Goal: Task Accomplishment & Management: Complete application form

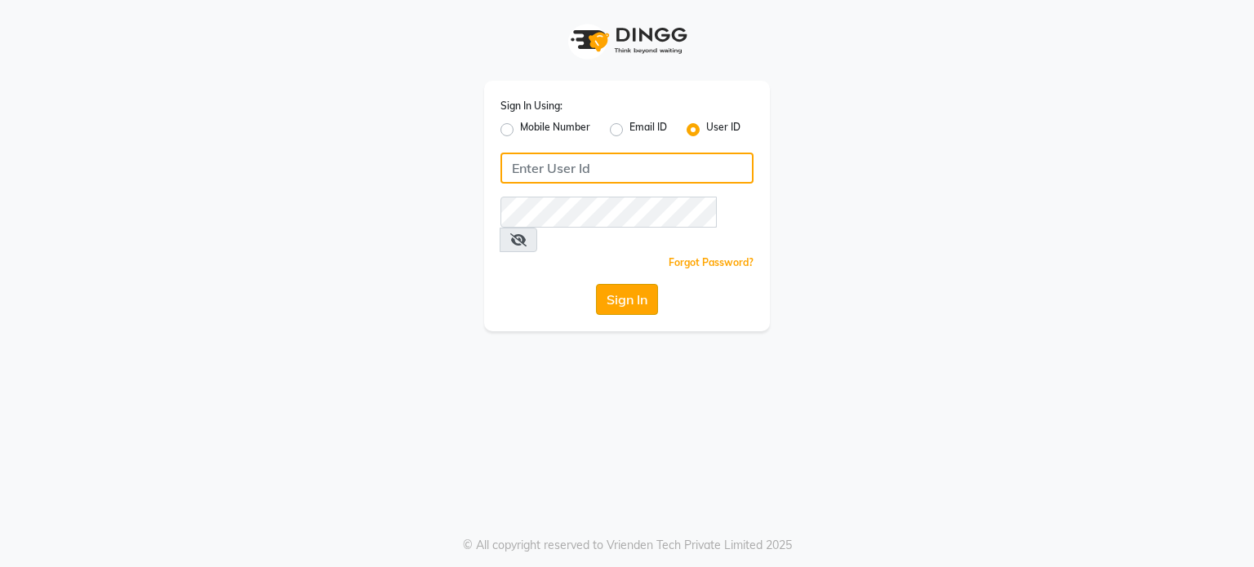
type input "[PERSON_NAME]@123"
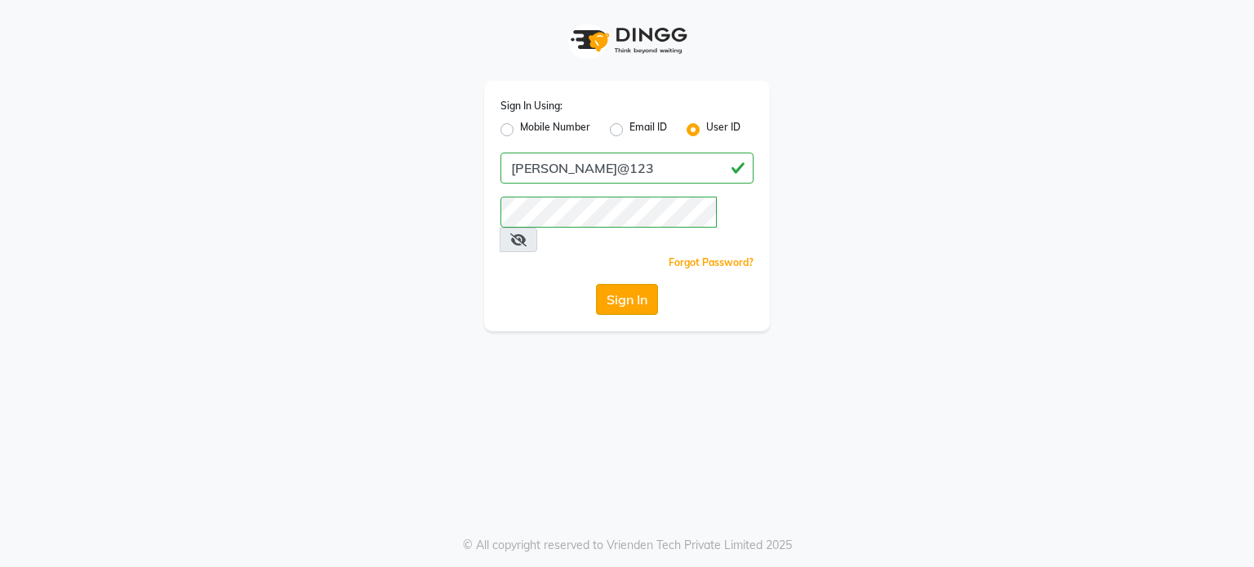
click at [623, 284] on button "Sign In" at bounding box center [627, 299] width 62 height 31
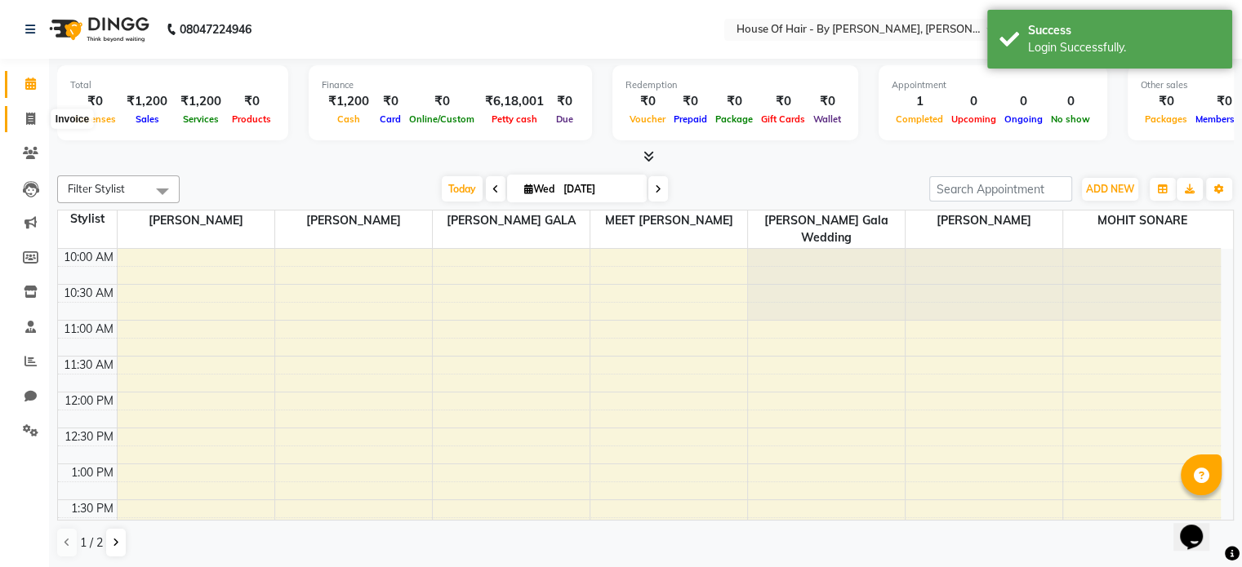
click at [26, 124] on icon at bounding box center [30, 119] width 9 height 12
select select "7865"
select select "service"
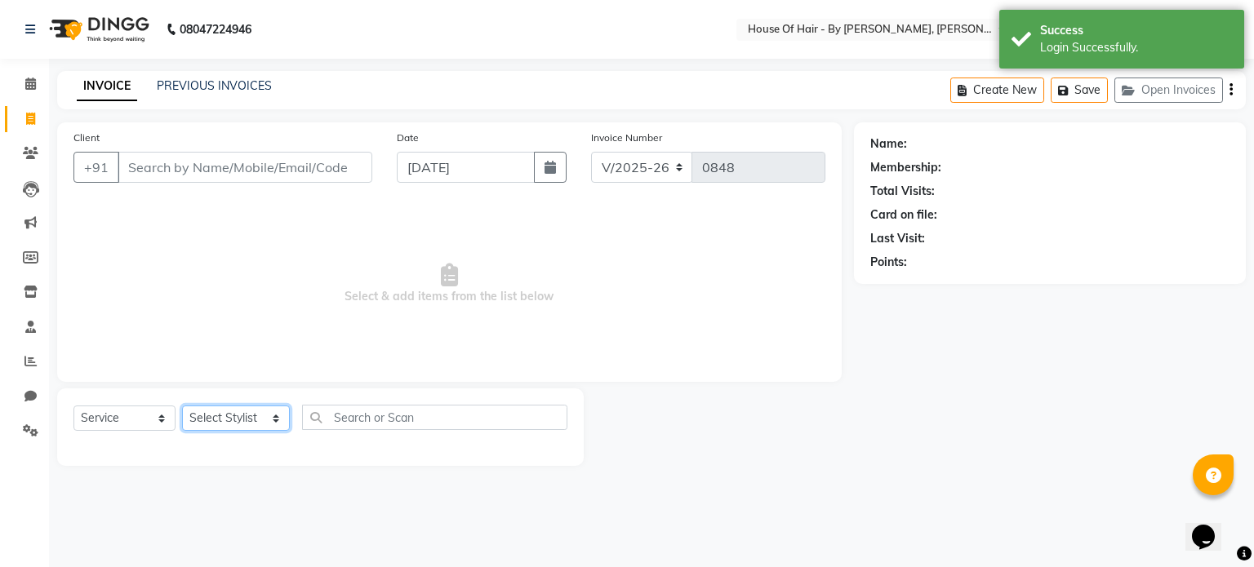
click at [262, 423] on select "Select Stylist [PERSON_NAME] GALA [PERSON_NAME] Gala Wedding [PERSON_NAME] [PER…" at bounding box center [236, 418] width 108 height 25
select select "71585"
click at [182, 407] on select "Select Stylist [PERSON_NAME] GALA [PERSON_NAME] Gala Wedding [PERSON_NAME] [PER…" at bounding box center [236, 418] width 108 height 25
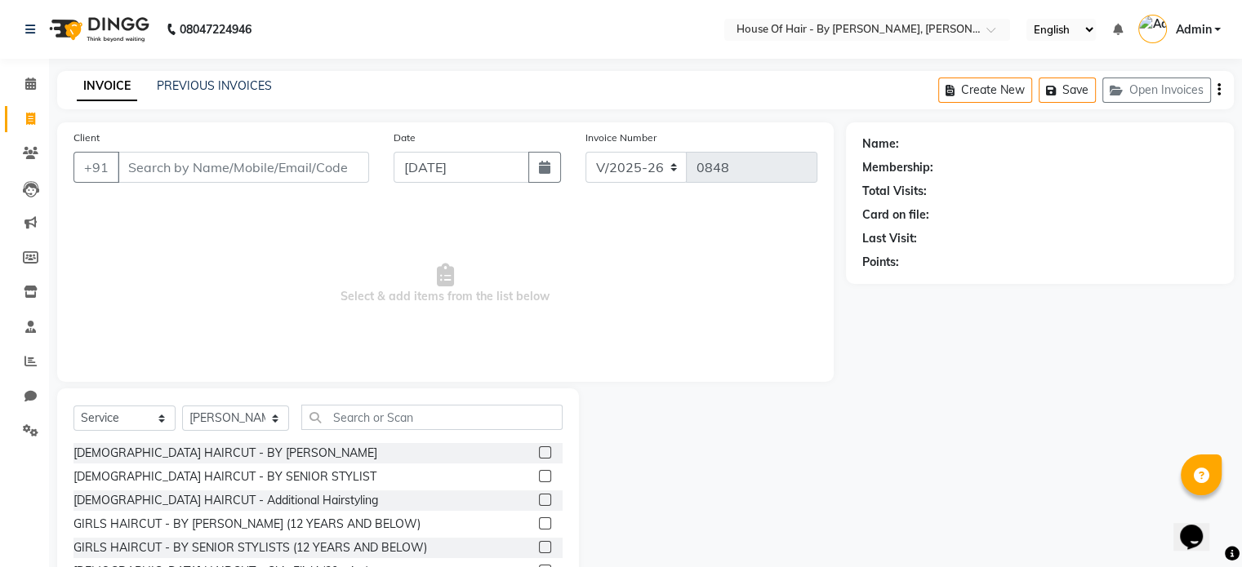
click at [539, 451] on label at bounding box center [545, 453] width 12 height 12
click at [539, 451] on input "checkbox" at bounding box center [544, 453] width 11 height 11
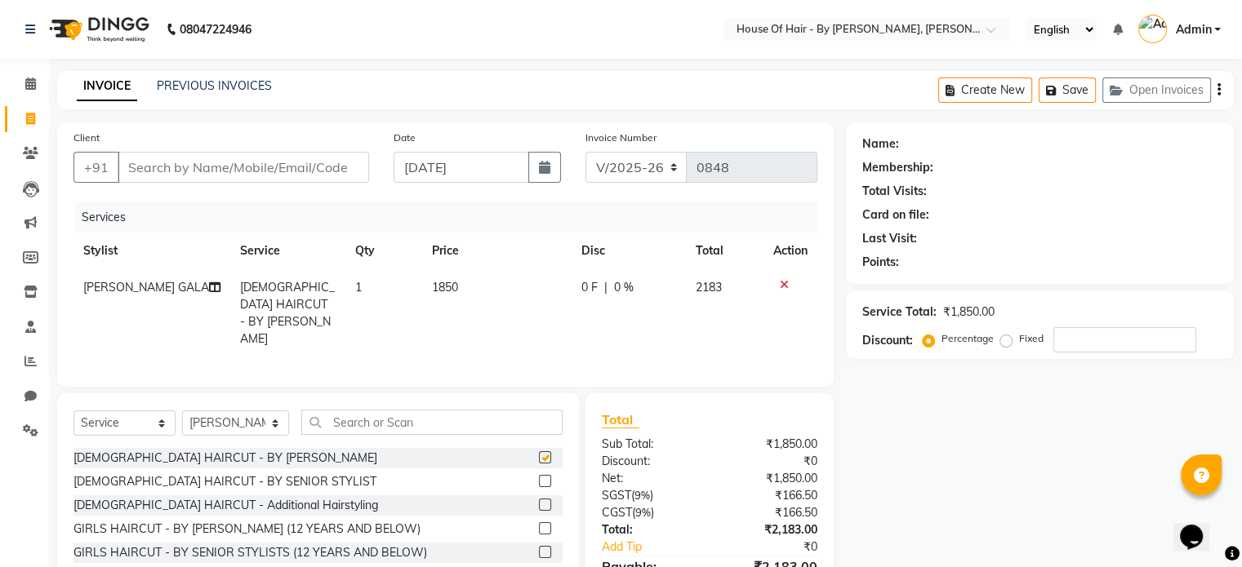
checkbox input "false"
click at [424, 420] on input "text" at bounding box center [431, 422] width 261 height 25
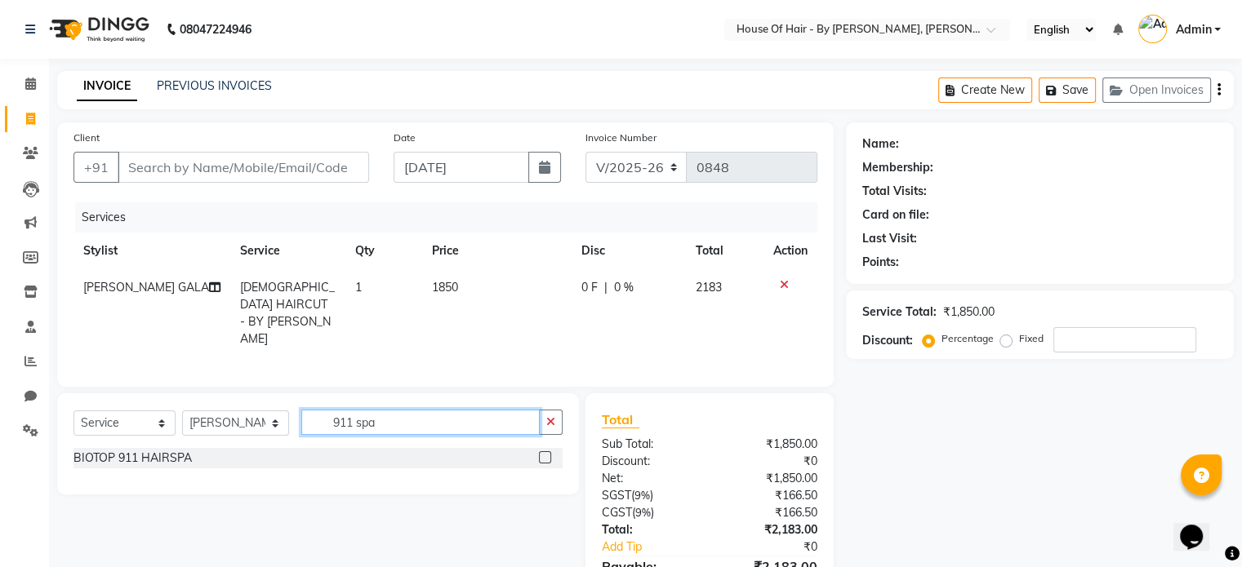
type input "911 spa"
click at [542, 453] on label at bounding box center [545, 457] width 12 height 12
click at [542, 453] on input "checkbox" at bounding box center [544, 458] width 11 height 11
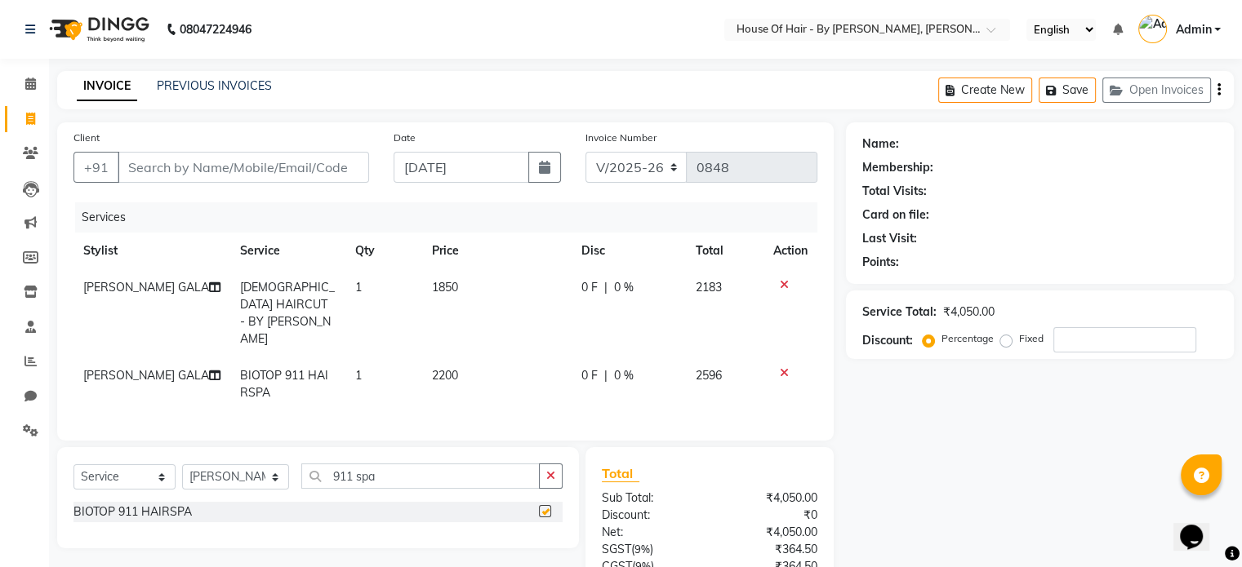
checkbox input "false"
click at [451, 358] on td "2200" at bounding box center [496, 385] width 149 height 54
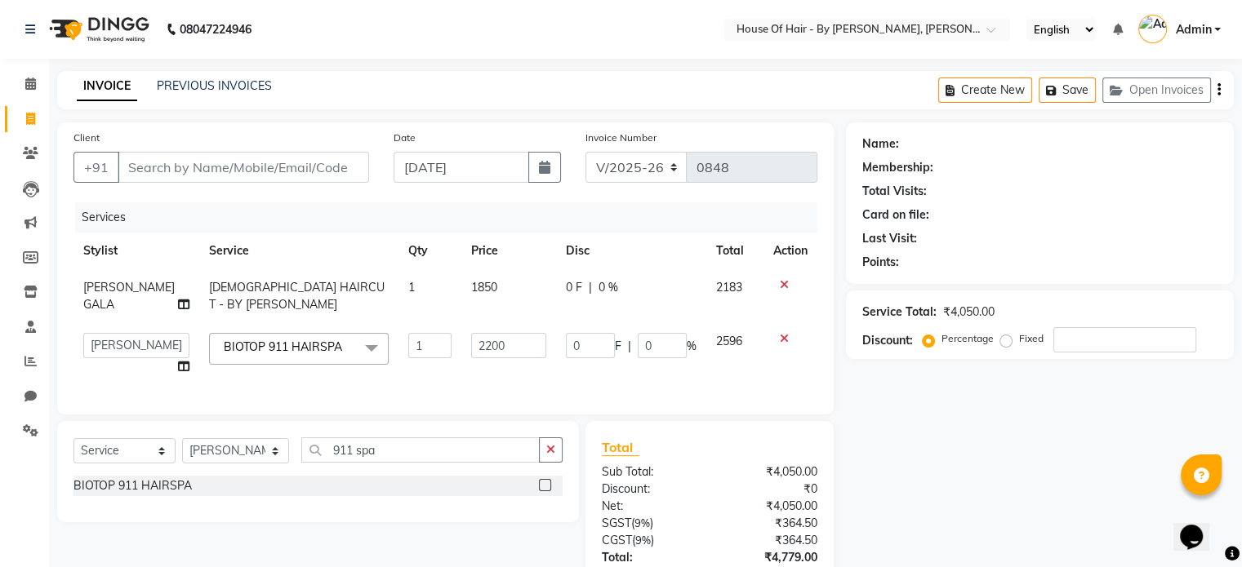
click at [471, 344] on input "2200" at bounding box center [508, 345] width 75 height 25
type input "2750"
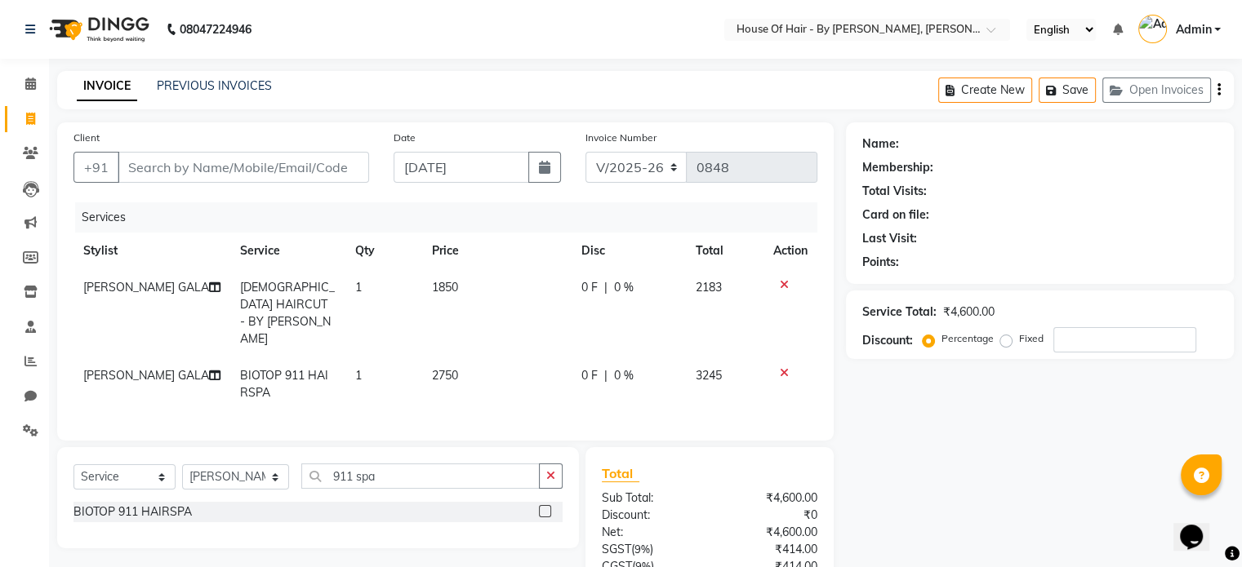
click at [462, 299] on td "1850" at bounding box center [496, 313] width 149 height 88
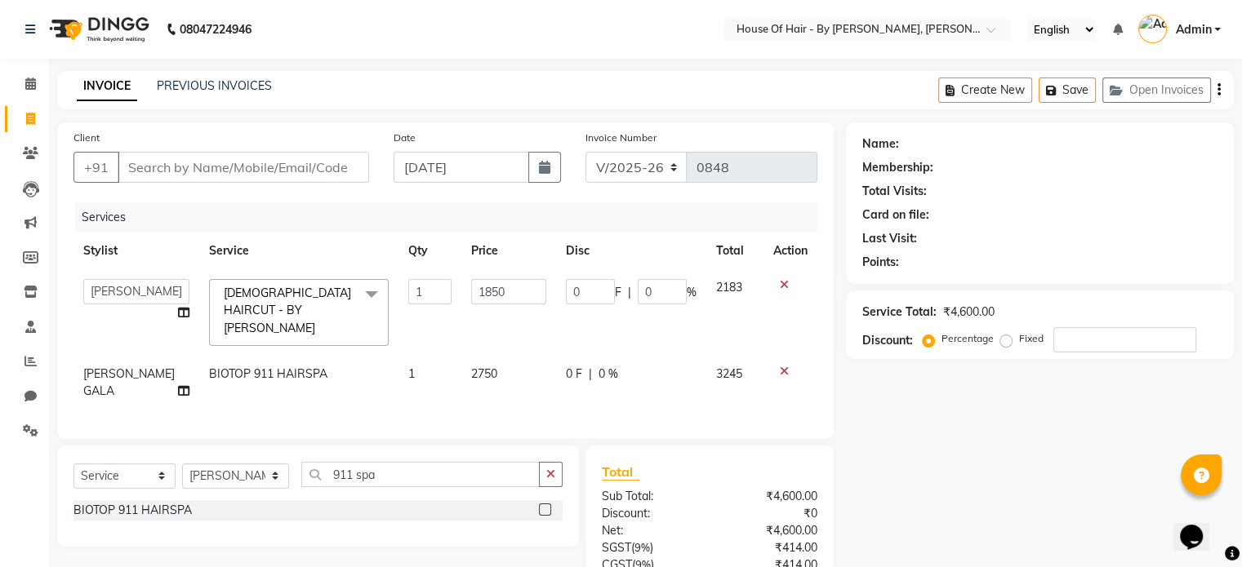
click at [471, 299] on input "1850" at bounding box center [508, 291] width 75 height 25
type input "2183"
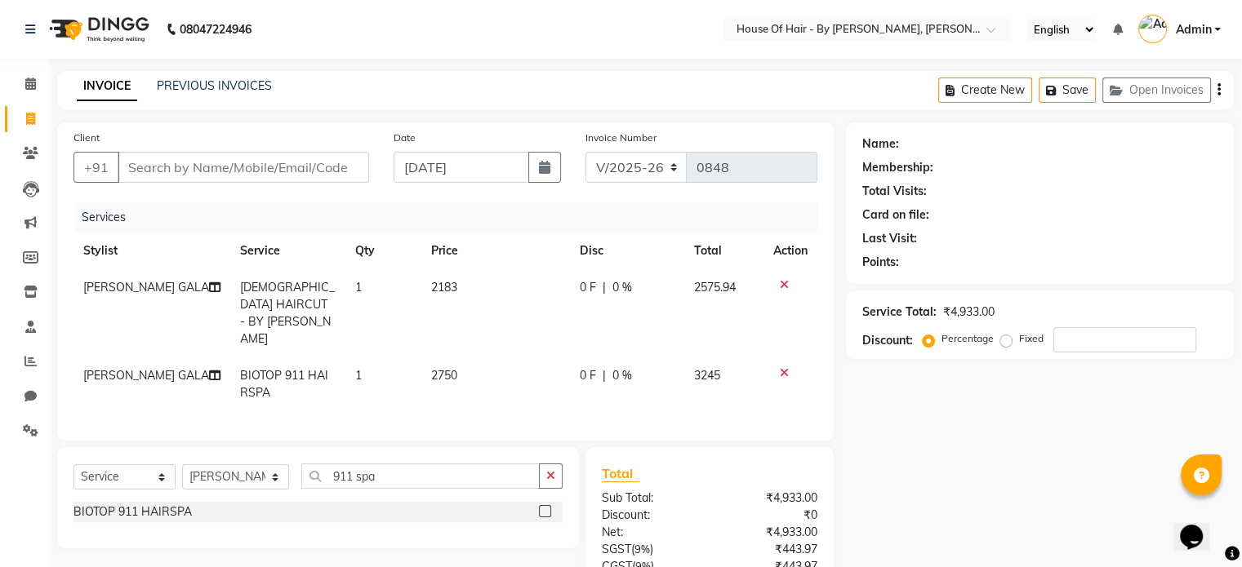
click at [928, 440] on div "Name: Membership: Total Visits: Card on file: Last Visit: Points: Service Total…" at bounding box center [1046, 404] width 400 height 565
click at [112, 476] on select "Select Service Product Membership Package Voucher Prepaid Gift Card" at bounding box center [124, 477] width 102 height 25
select select "product"
click at [73, 465] on select "Select Service Product Membership Package Voucher Prepaid Gift Card" at bounding box center [124, 477] width 102 height 25
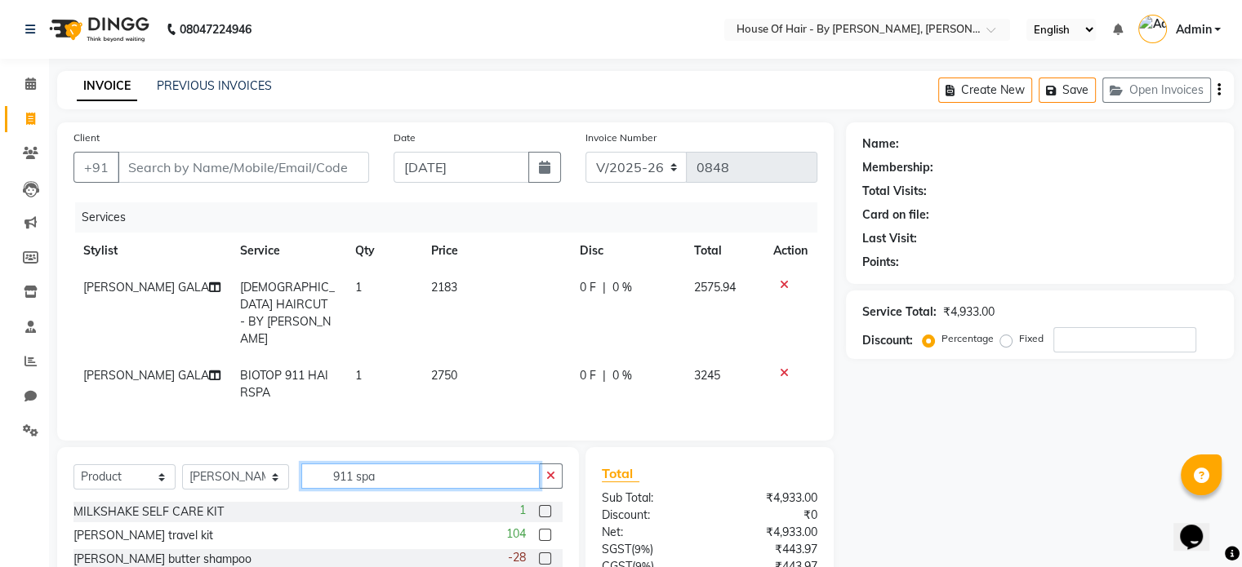
click at [389, 479] on input "911 spa" at bounding box center [420, 476] width 238 height 25
type input "9"
type input "911"
click at [546, 506] on label at bounding box center [545, 511] width 12 height 12
click at [546, 507] on input "checkbox" at bounding box center [544, 512] width 11 height 11
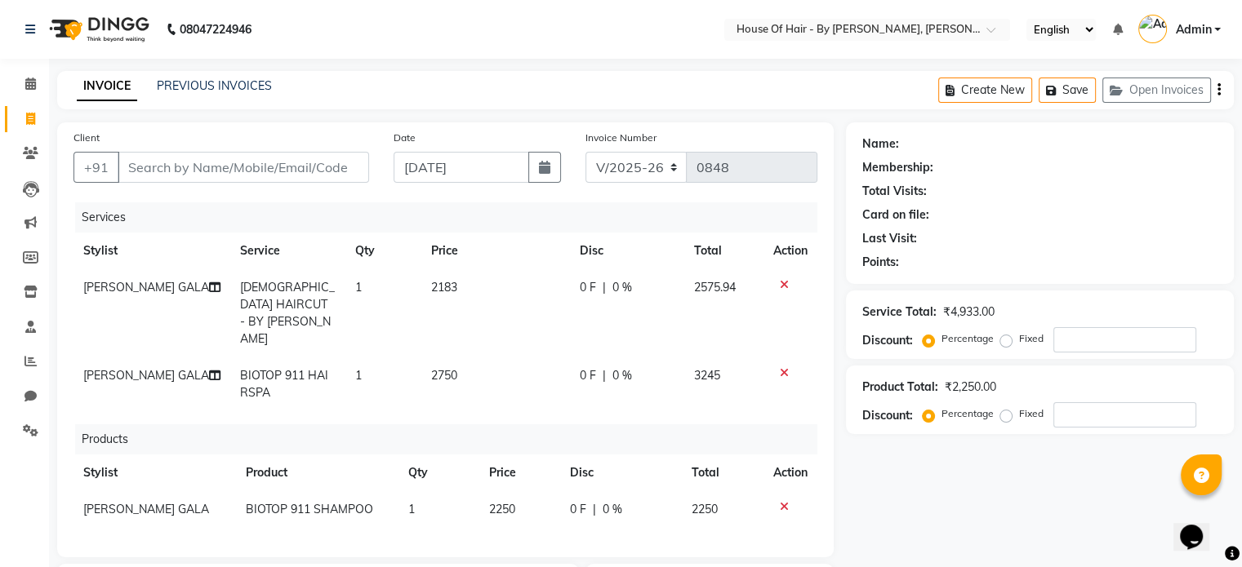
checkbox input "false"
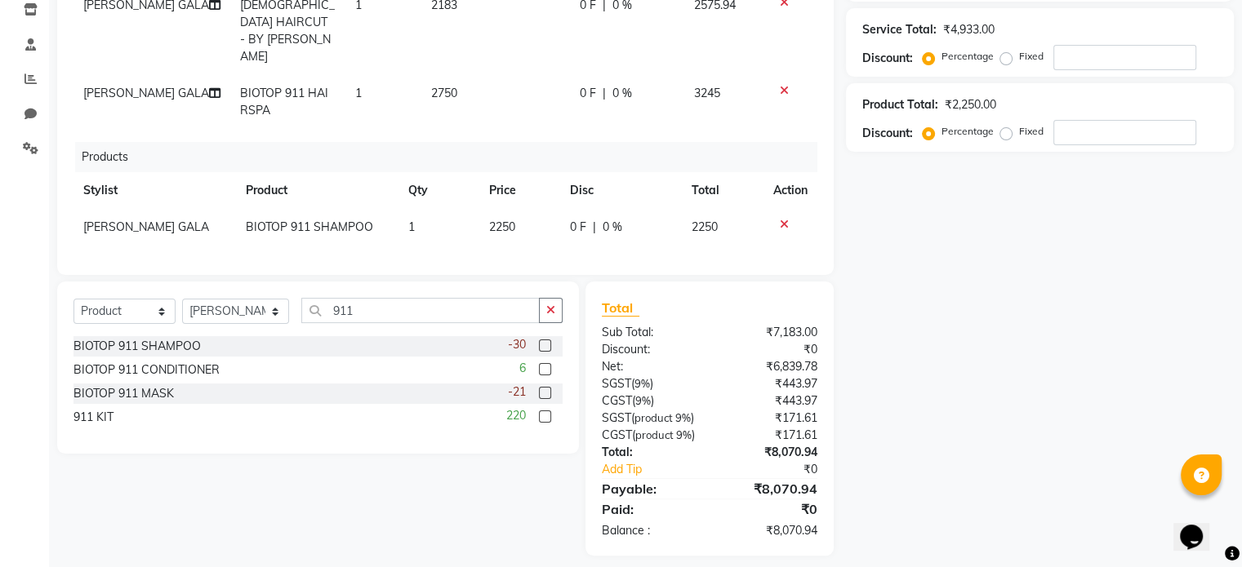
scroll to position [284, 0]
click at [545, 388] on label at bounding box center [545, 391] width 12 height 12
click at [545, 388] on input "checkbox" at bounding box center [544, 392] width 11 height 11
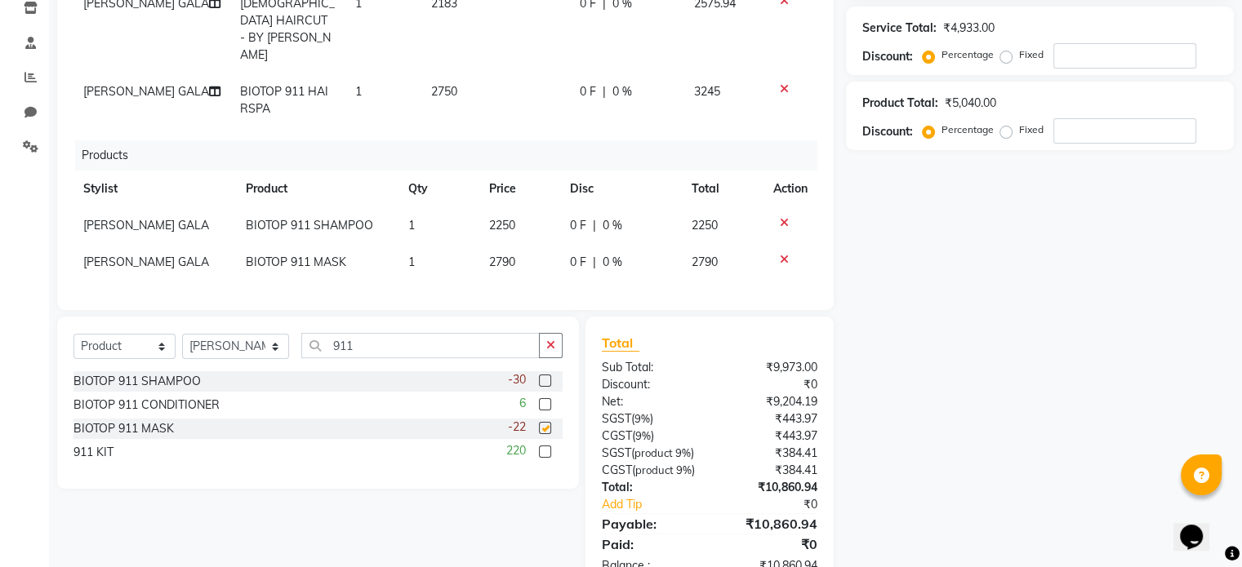
checkbox input "false"
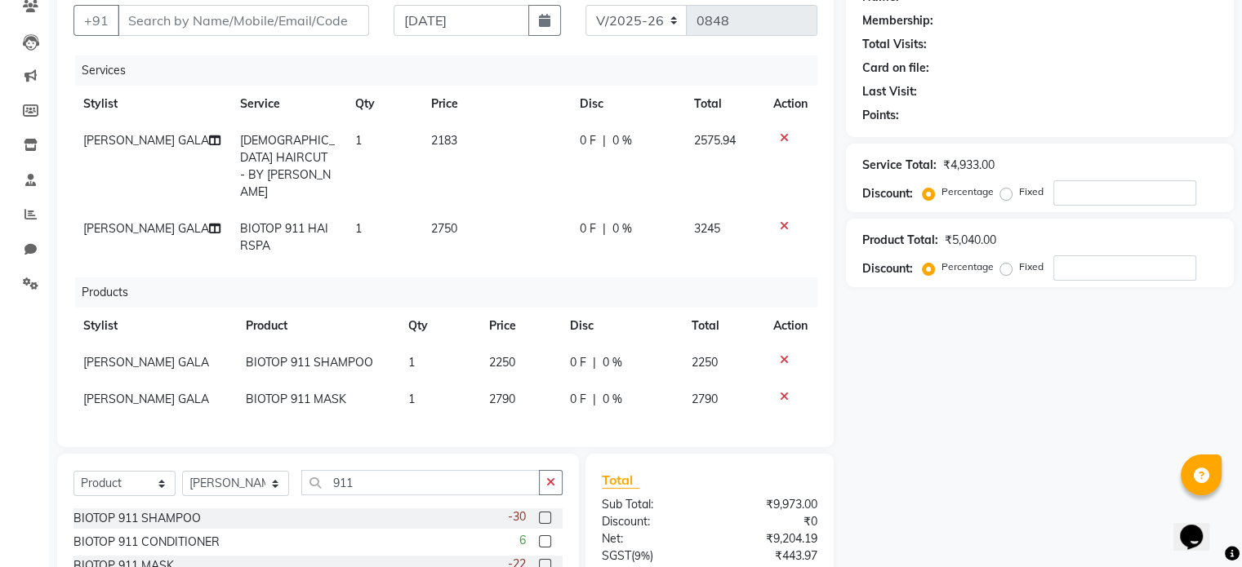
scroll to position [0, 0]
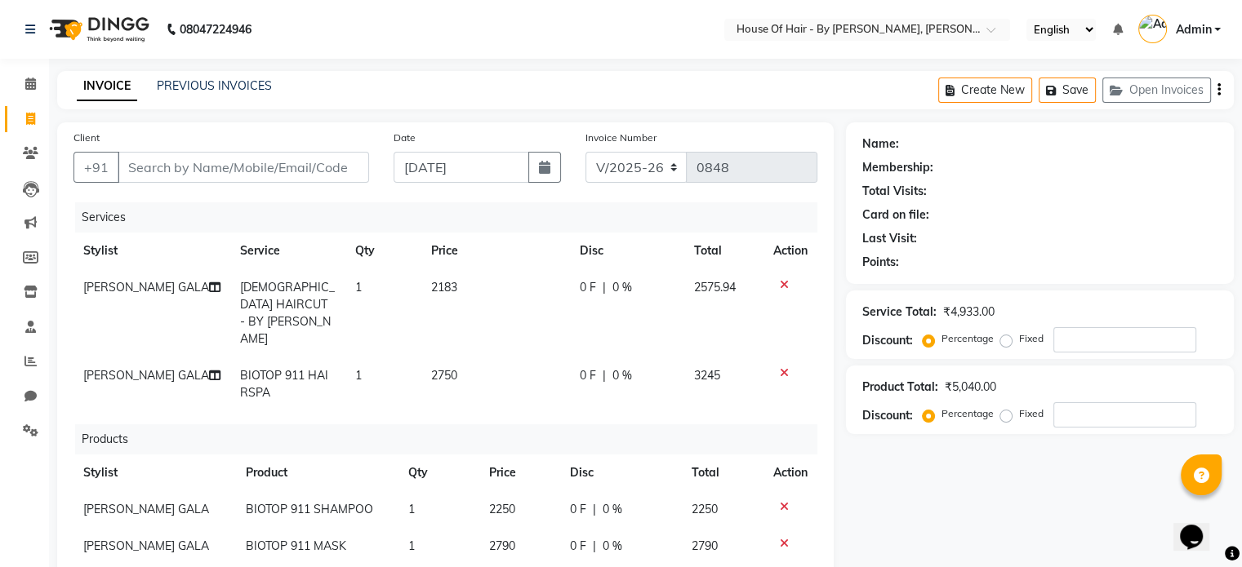
click at [1219, 91] on icon "button" at bounding box center [1218, 90] width 3 height 1
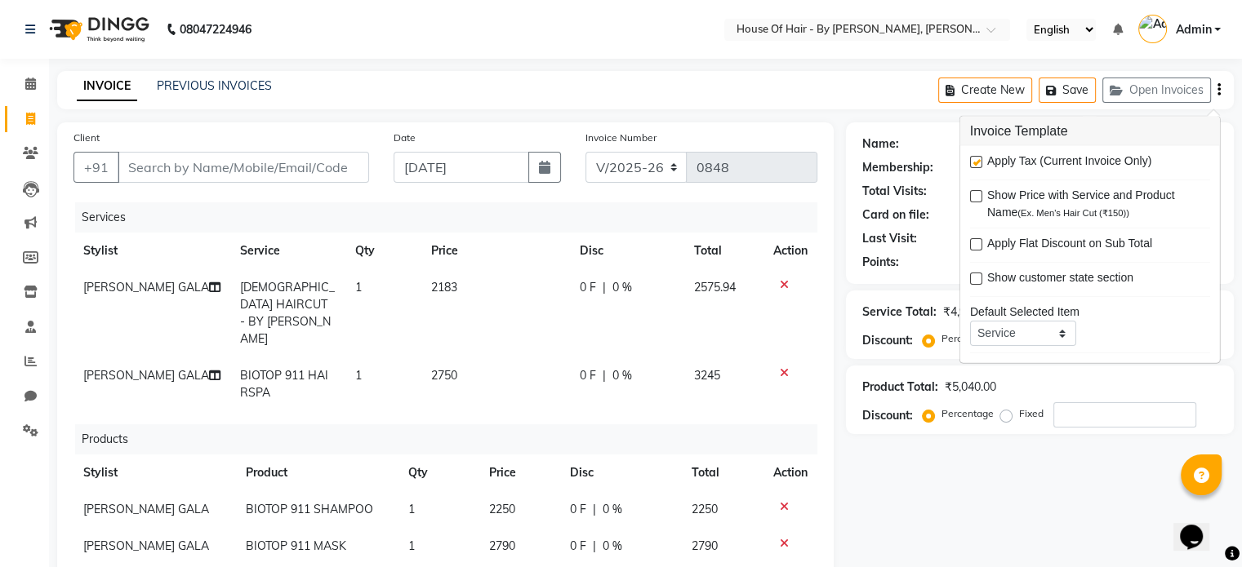
click at [976, 162] on label at bounding box center [976, 162] width 12 height 12
click at [976, 162] on input "checkbox" at bounding box center [975, 163] width 11 height 11
checkbox input "false"
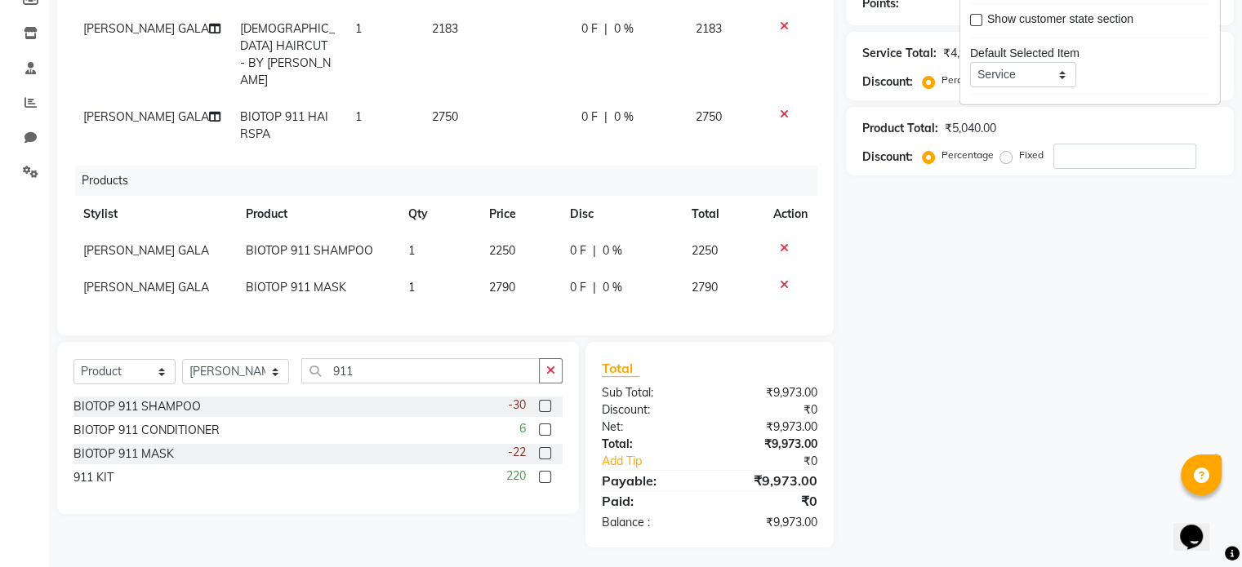
click at [886, 326] on div "Name: Membership: Total Visits: Card on file: Last Visit: Points: Service Total…" at bounding box center [1046, 206] width 400 height 684
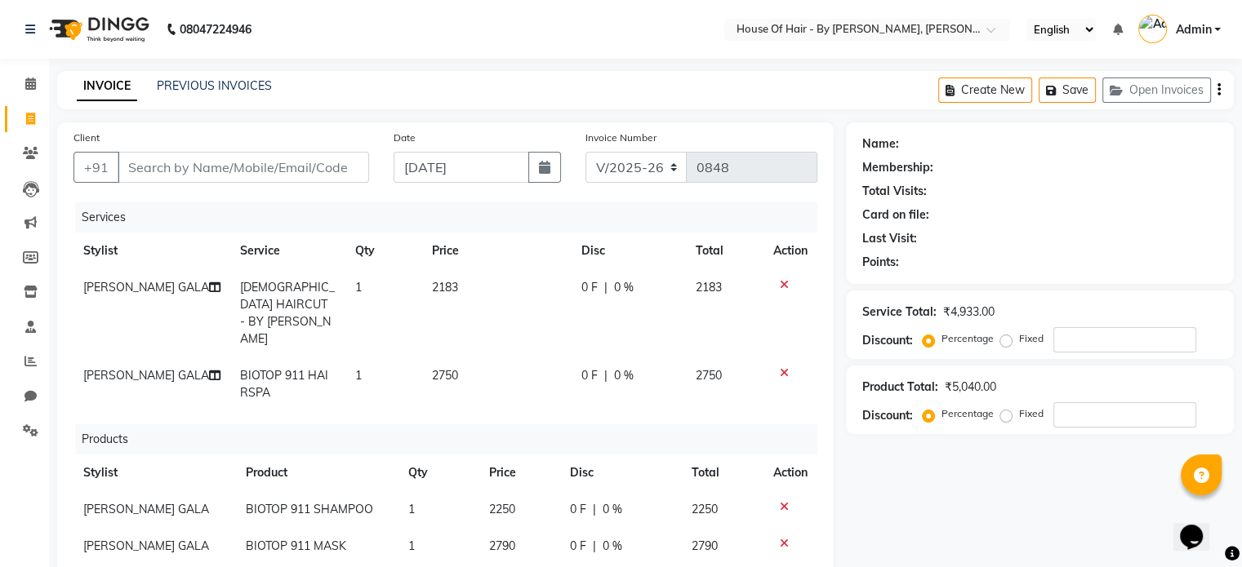
scroll to position [155, 0]
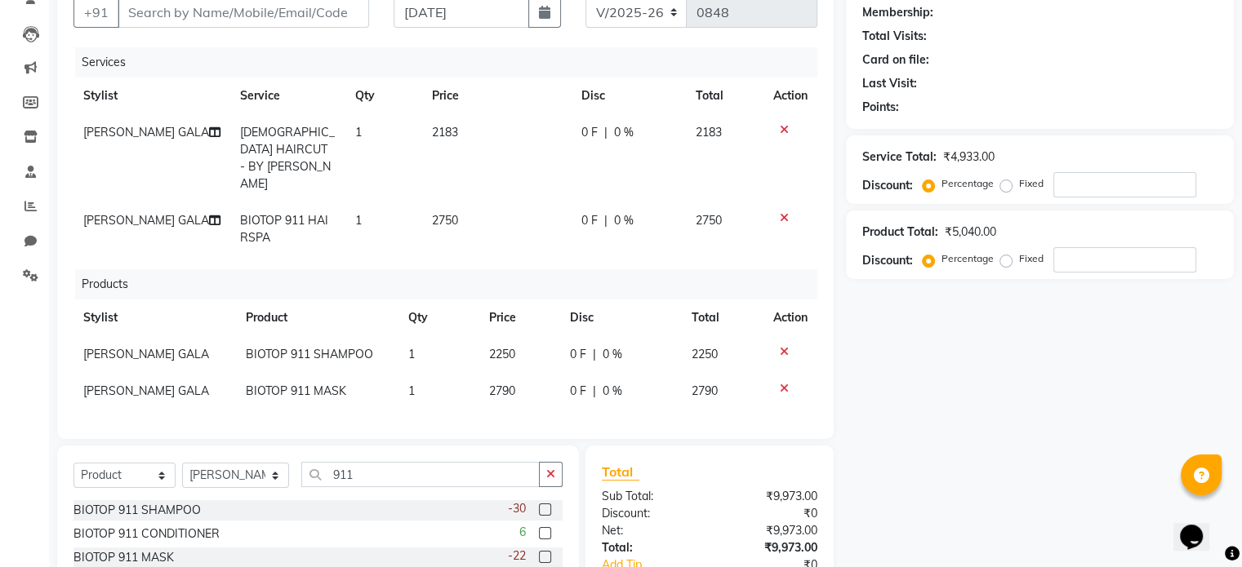
click at [153, 202] on td "[PERSON_NAME] GALA" at bounding box center [151, 229] width 157 height 54
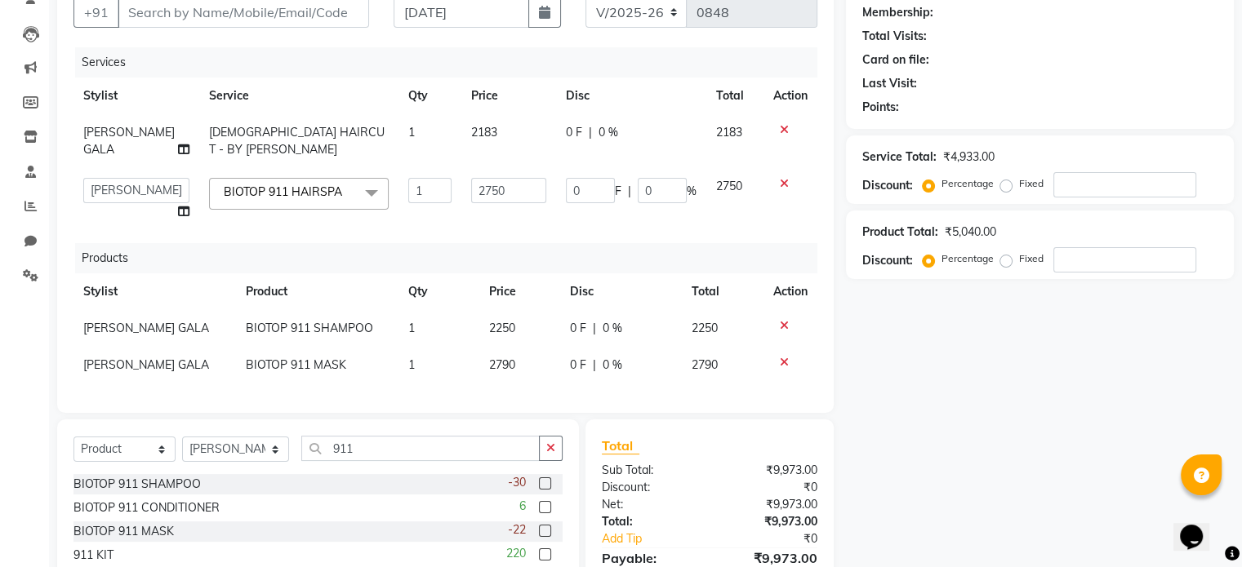
click at [262, 196] on span "BIOTOP 911 HAIRSPA" at bounding box center [283, 192] width 118 height 15
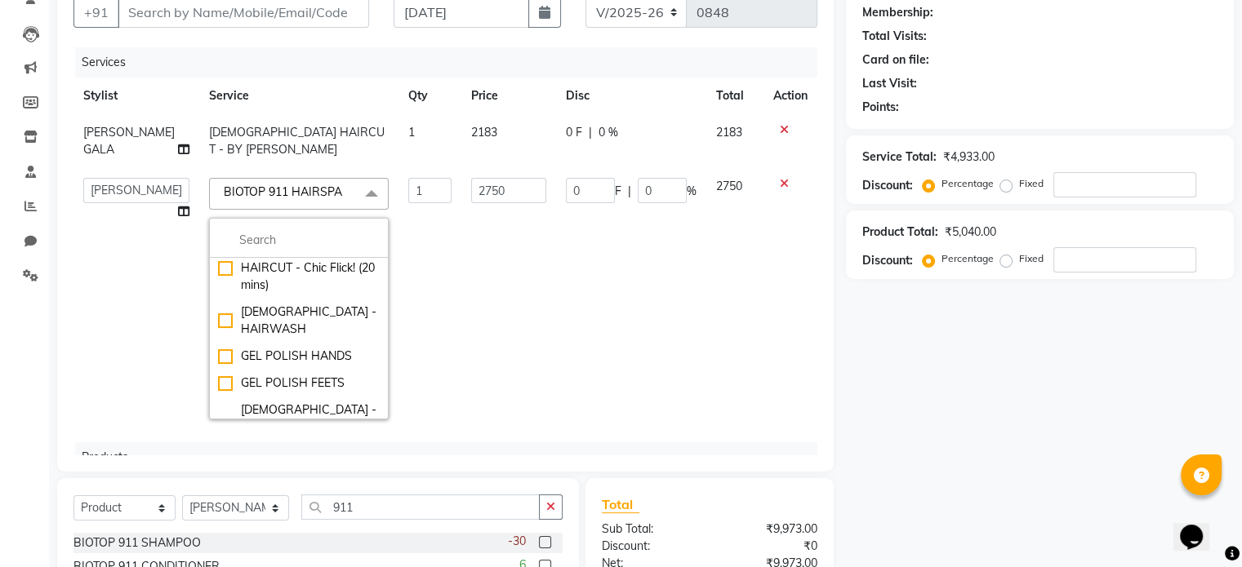
scroll to position [327, 0]
click at [131, 200] on select "[PERSON_NAME] GALA [PERSON_NAME] Gala Wedding [PERSON_NAME] [PERSON_NAME] MEET …" at bounding box center [136, 190] width 106 height 25
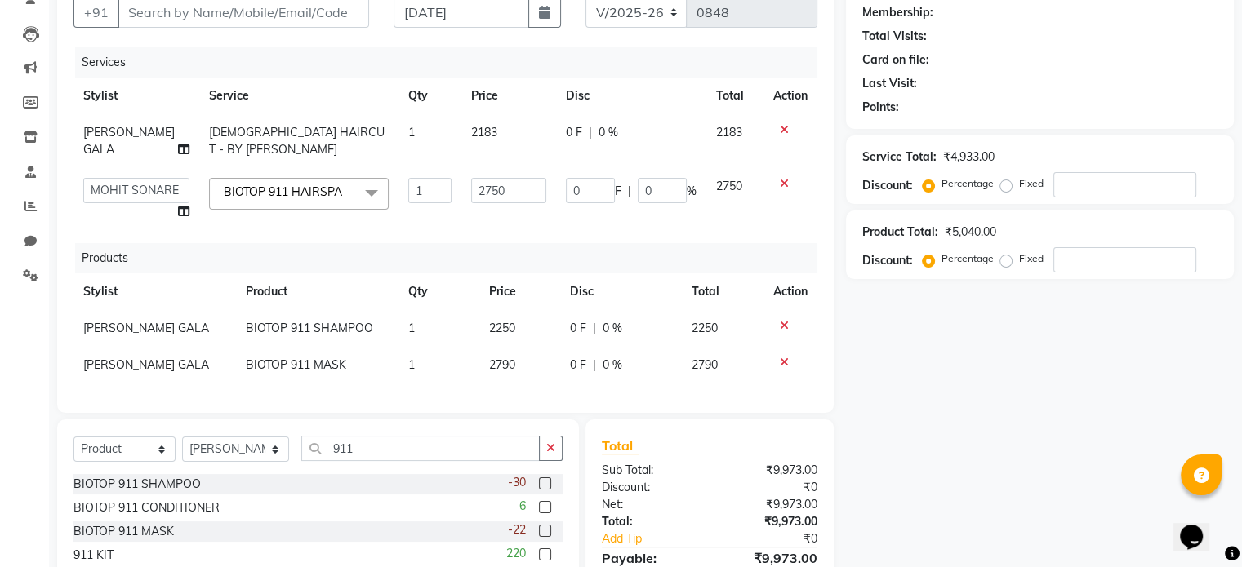
select select "85338"
click at [921, 455] on div "Name: Membership: Total Visits: Card on file: Last Visit: Points: Service Total…" at bounding box center [1046, 296] width 400 height 658
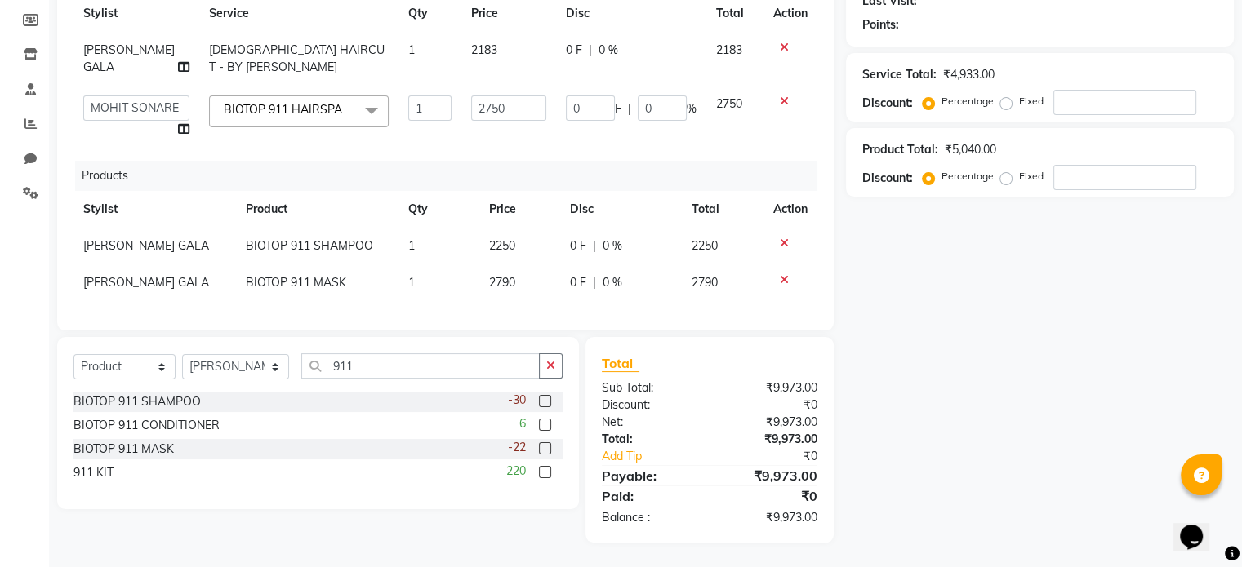
scroll to position [0, 0]
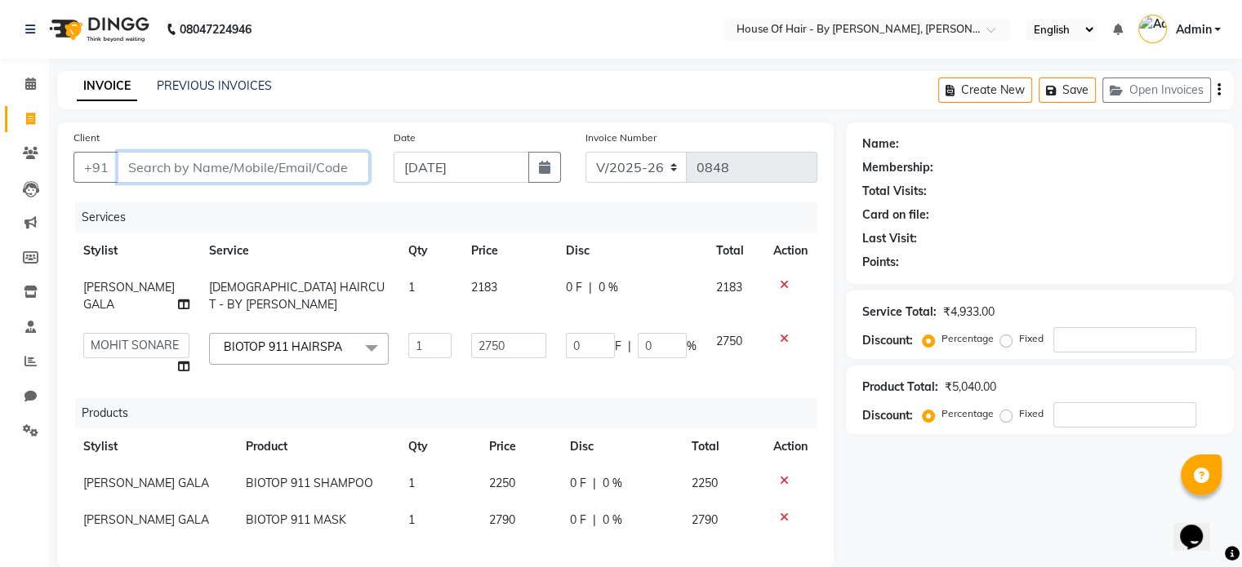
click at [184, 179] on input "Client" at bounding box center [243, 167] width 251 height 31
click at [233, 173] on input "Client" at bounding box center [243, 167] width 251 height 31
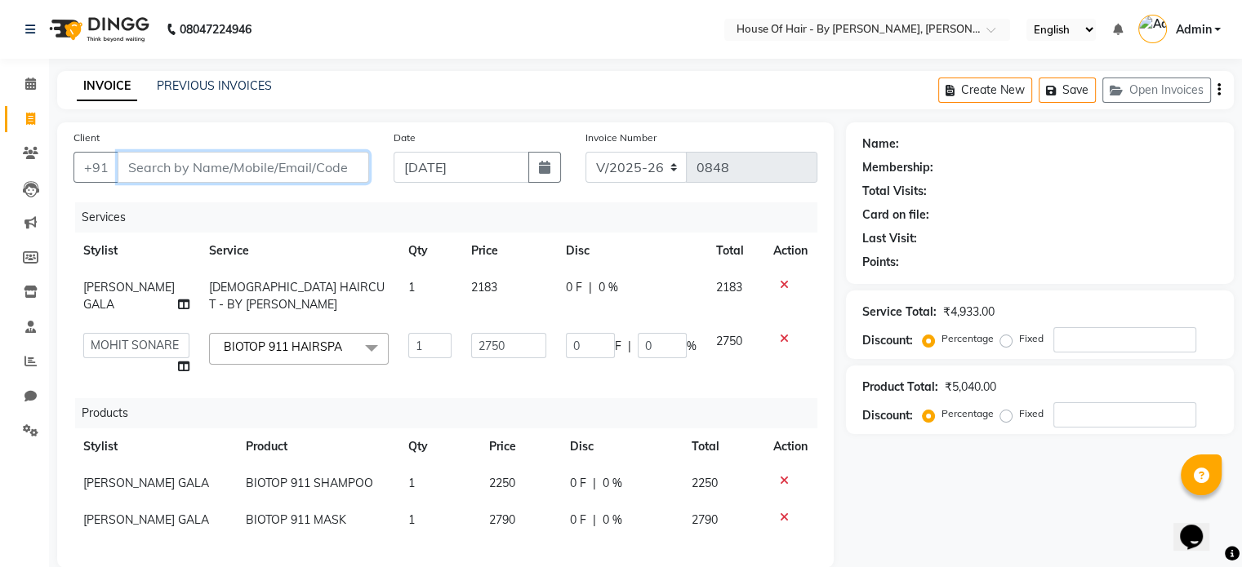
click at [229, 162] on input "Client" at bounding box center [243, 167] width 251 height 31
type input "S"
type input "0"
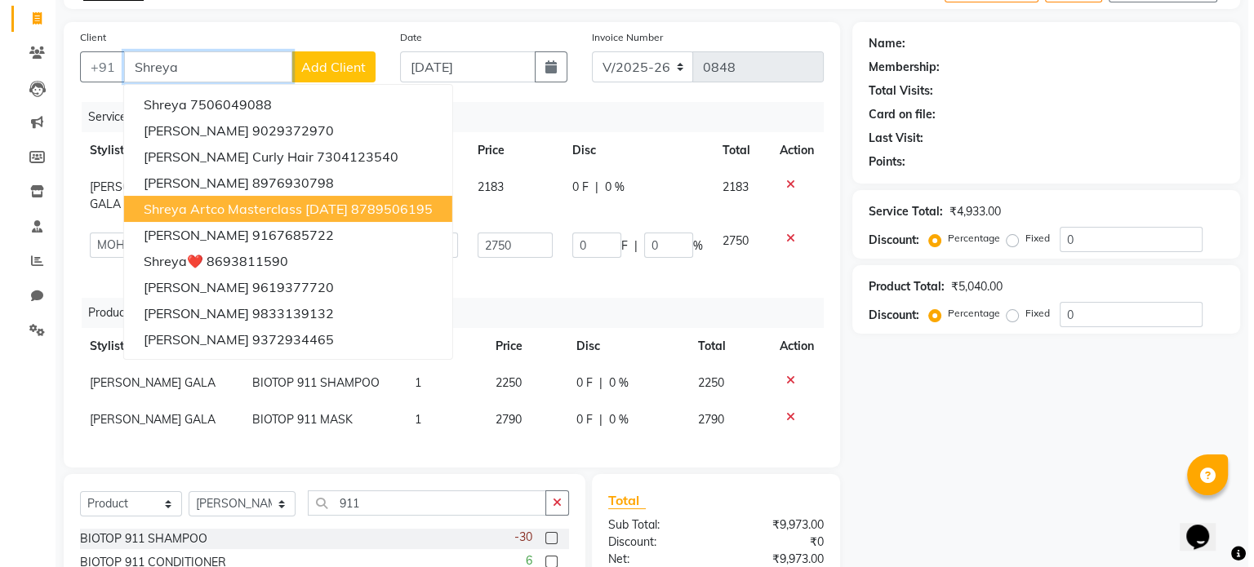
scroll to position [84, 0]
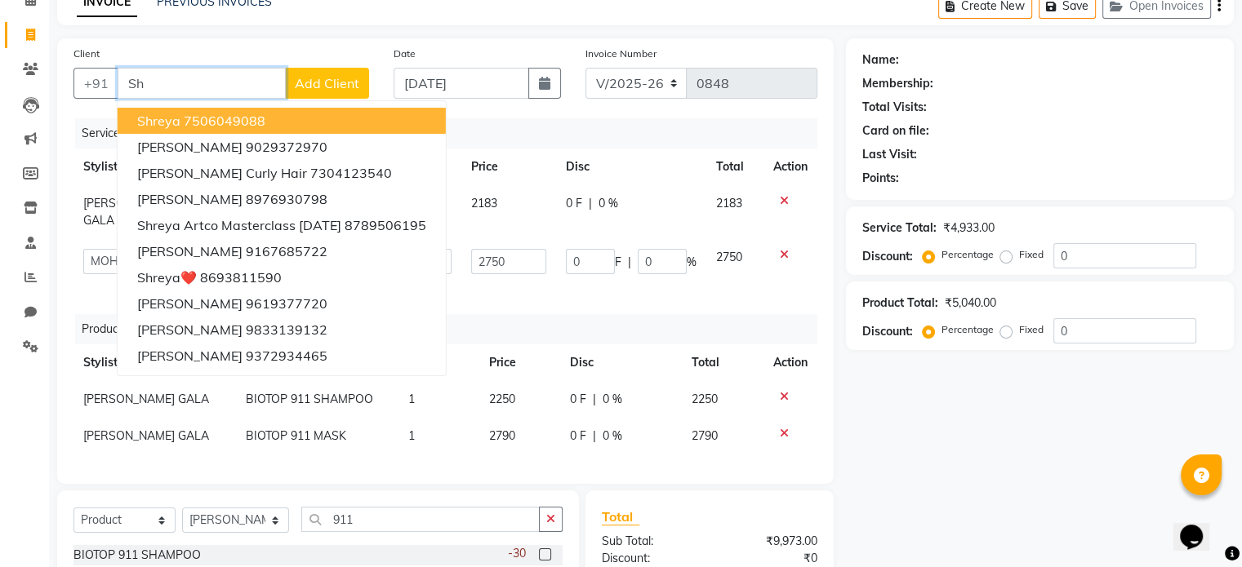
type input "S"
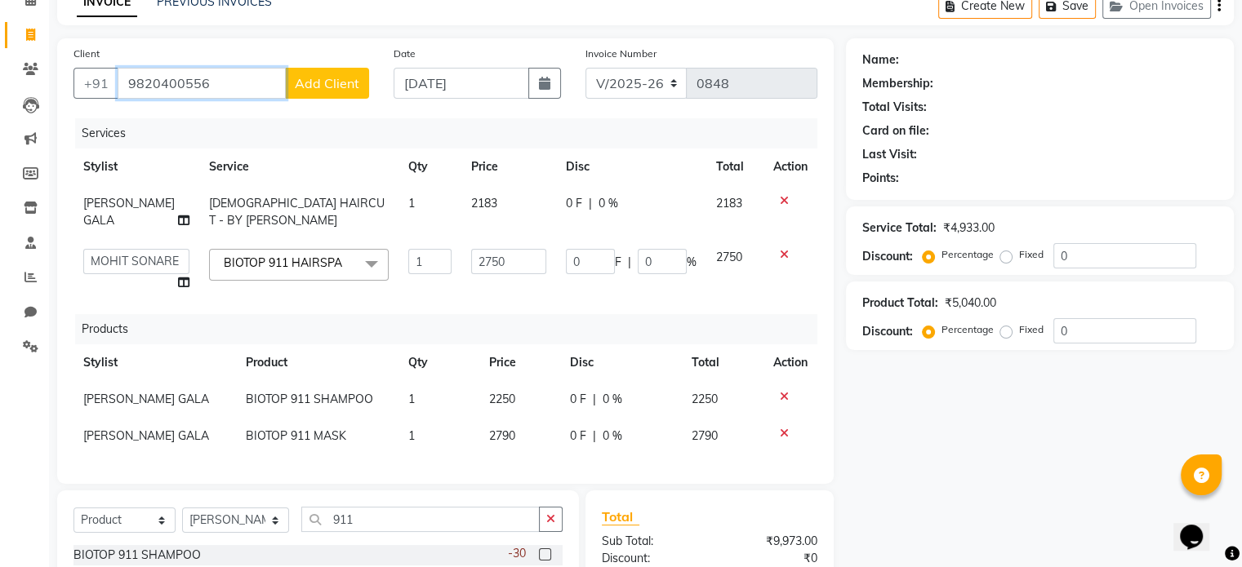
type input "9820400556"
click at [315, 95] on button "Add Client" at bounding box center [327, 83] width 84 height 31
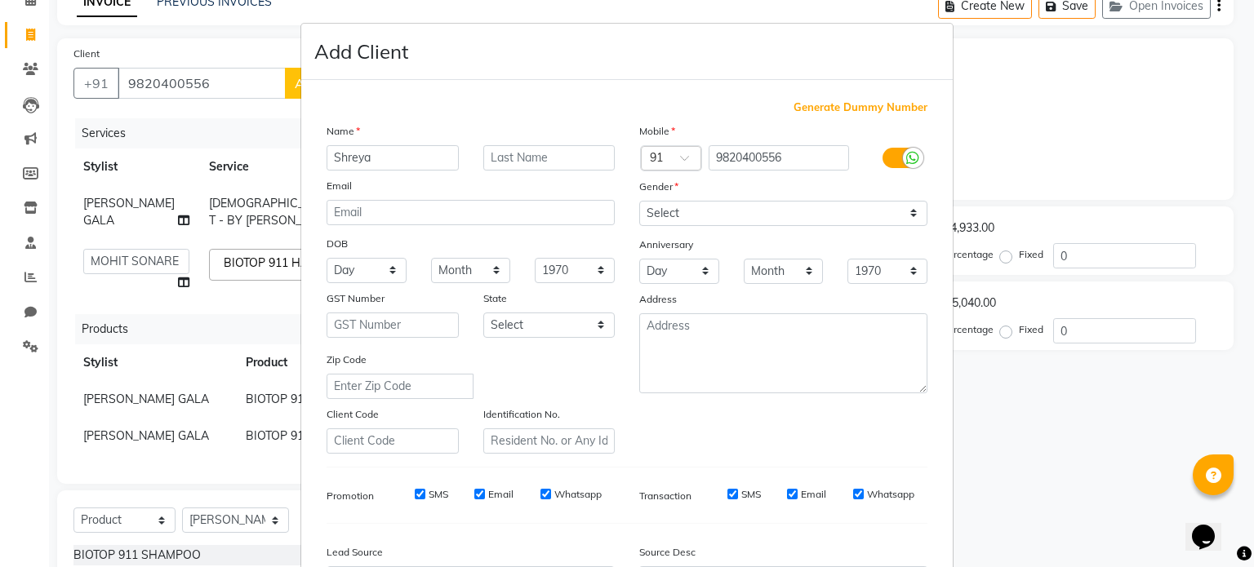
type input "Shreya"
type input "Joshi"
click at [675, 207] on select "Select [DEMOGRAPHIC_DATA] [DEMOGRAPHIC_DATA] Other Prefer Not To Say" at bounding box center [783, 213] width 288 height 25
select select "[DEMOGRAPHIC_DATA]"
click at [639, 202] on select "Select [DEMOGRAPHIC_DATA] [DEMOGRAPHIC_DATA] Other Prefer Not To Say" at bounding box center [783, 213] width 288 height 25
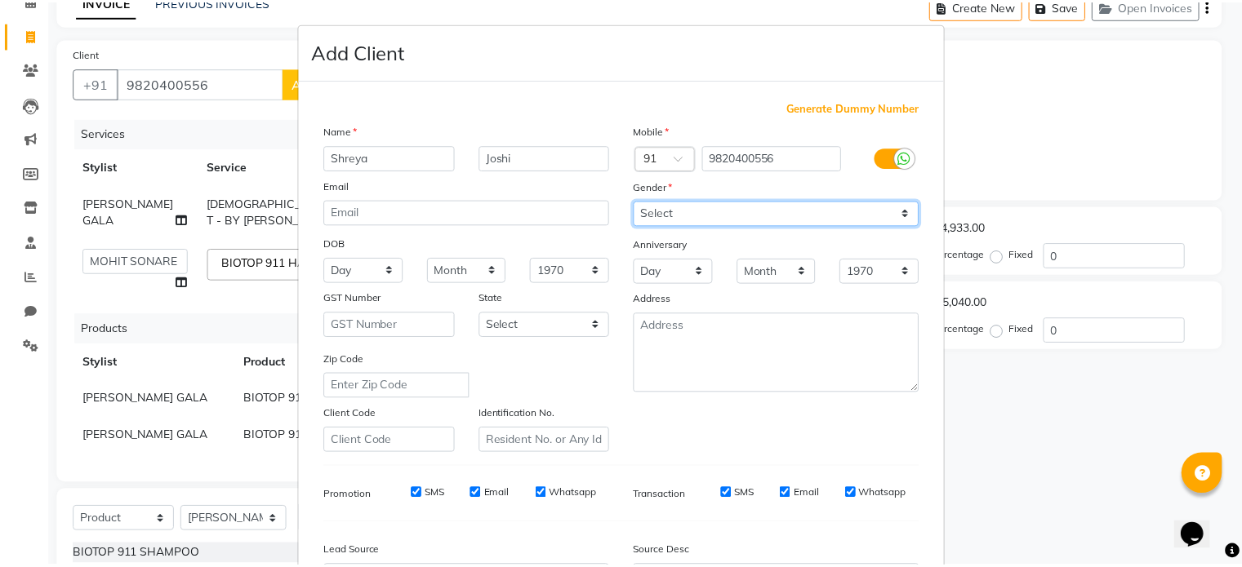
scroll to position [193, 0]
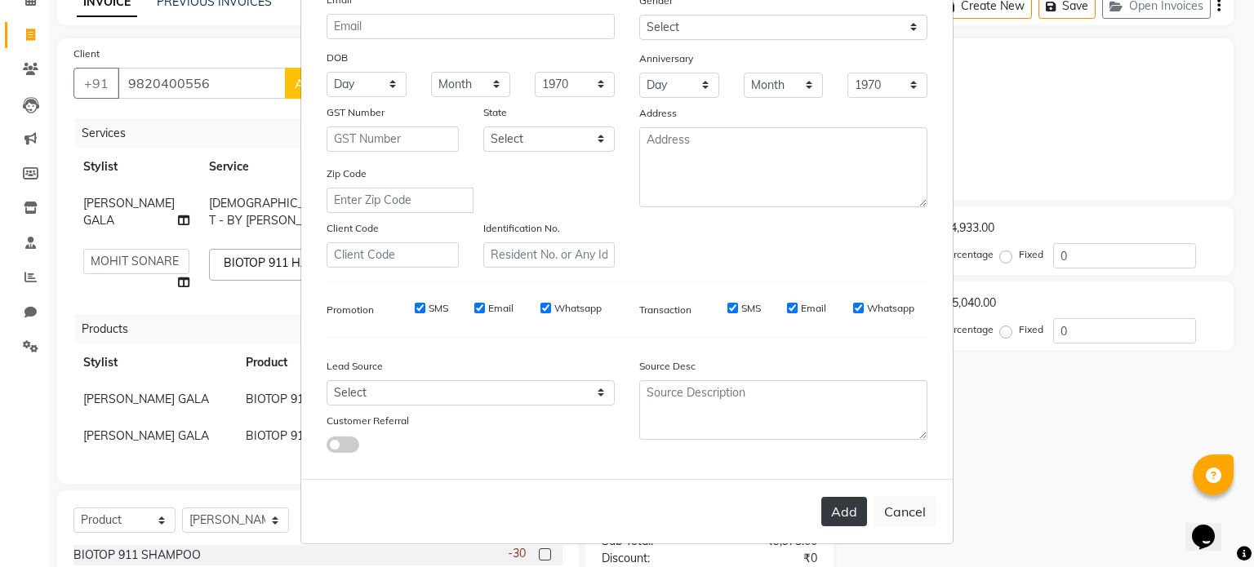
click at [846, 501] on button "Add" at bounding box center [844, 511] width 46 height 29
select select
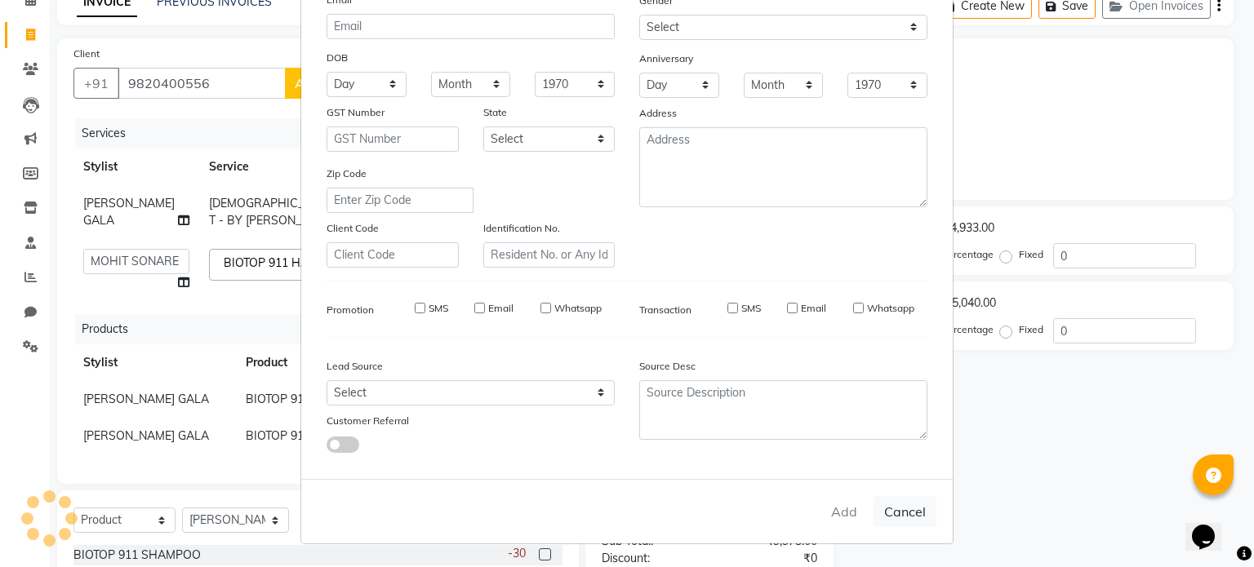
select select
checkbox input "false"
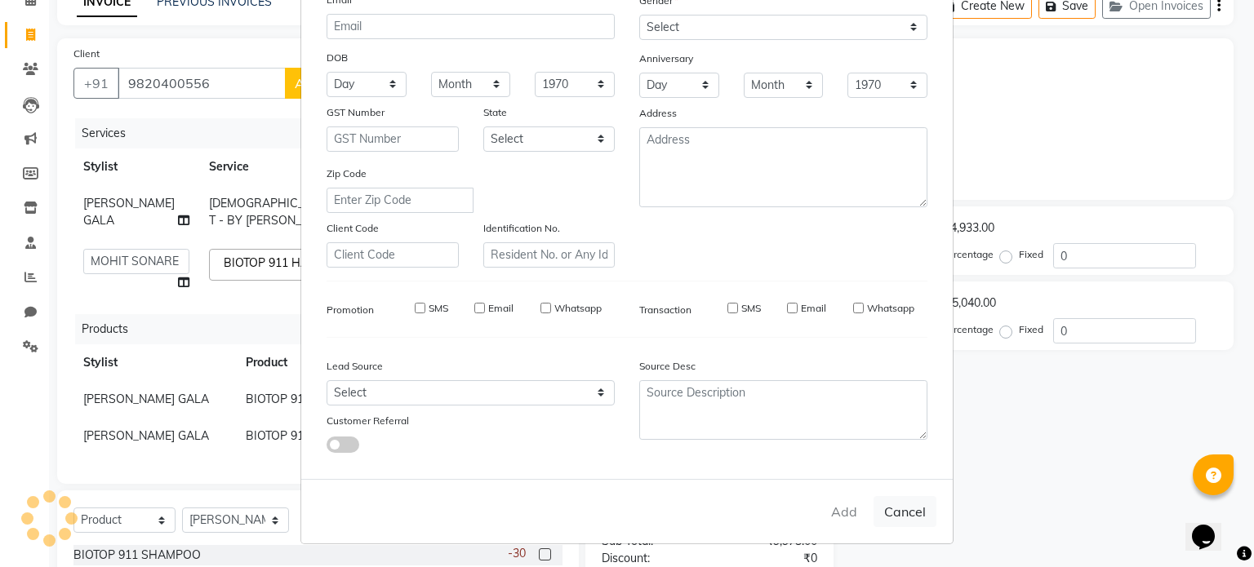
checkbox input "false"
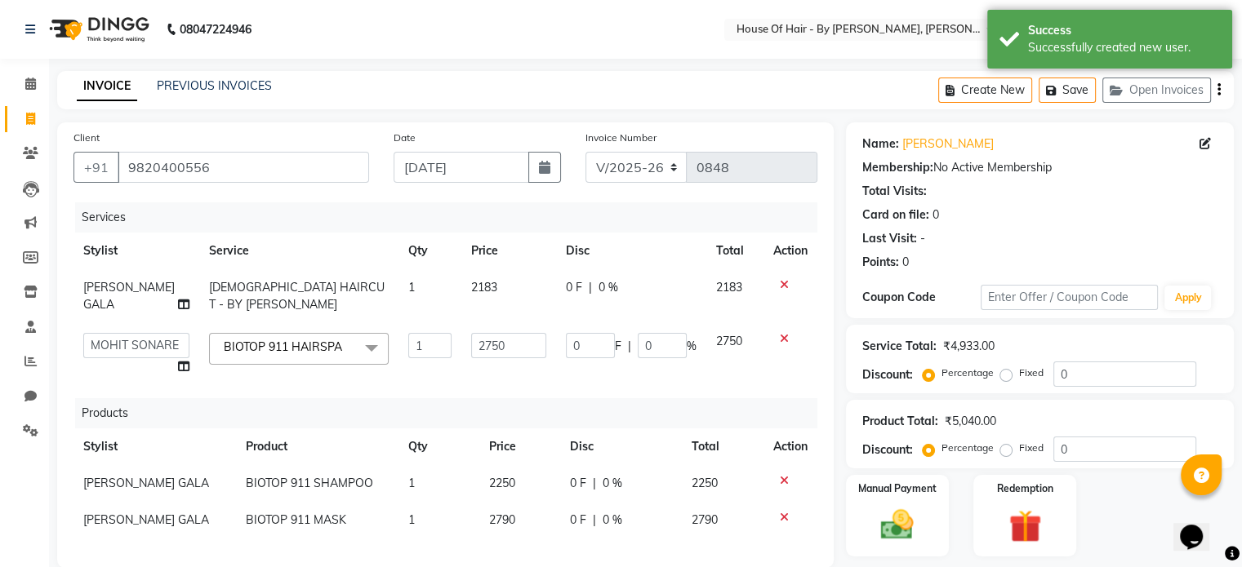
scroll to position [250, 0]
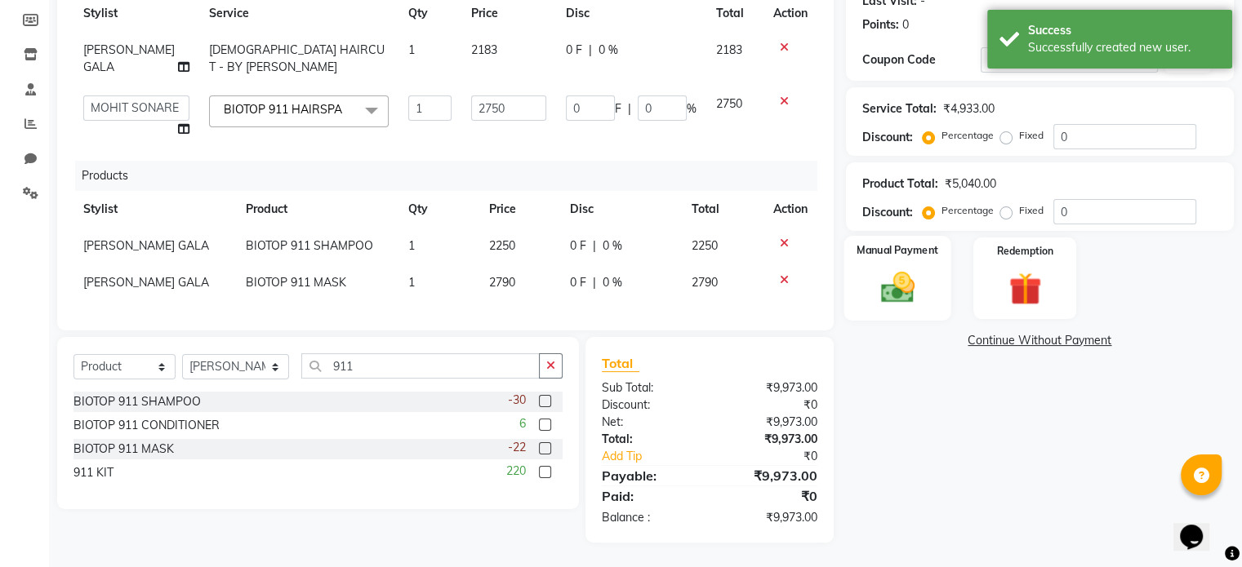
click at [914, 274] on img at bounding box center [896, 288] width 55 height 39
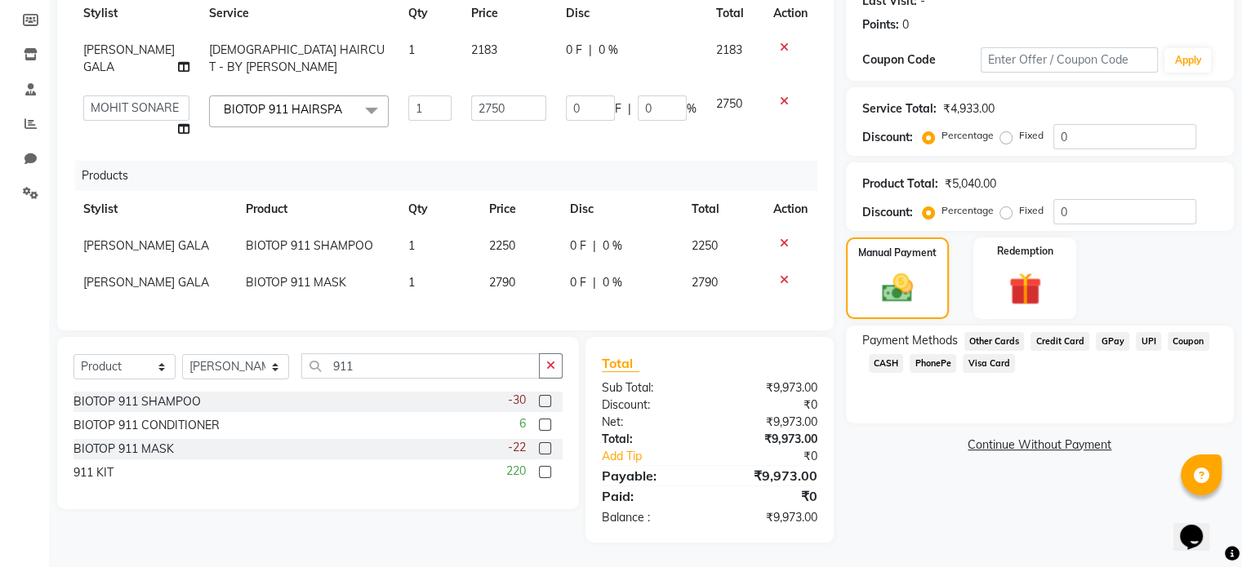
click at [1110, 332] on span "GPay" at bounding box center [1112, 341] width 33 height 19
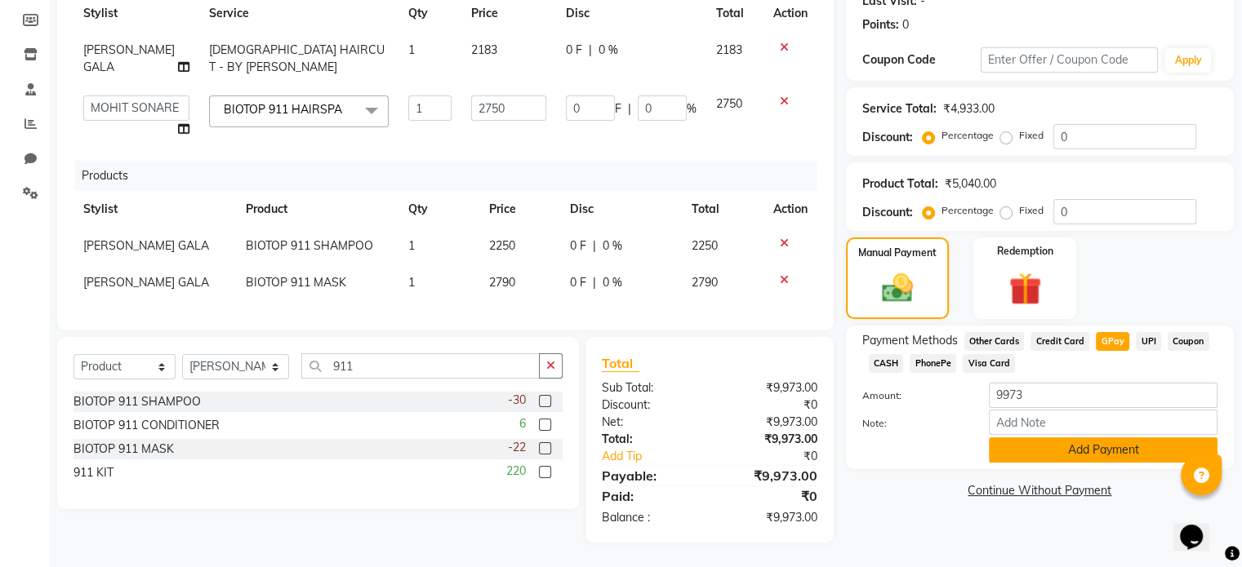
click at [1055, 450] on button "Add Payment" at bounding box center [1103, 450] width 229 height 25
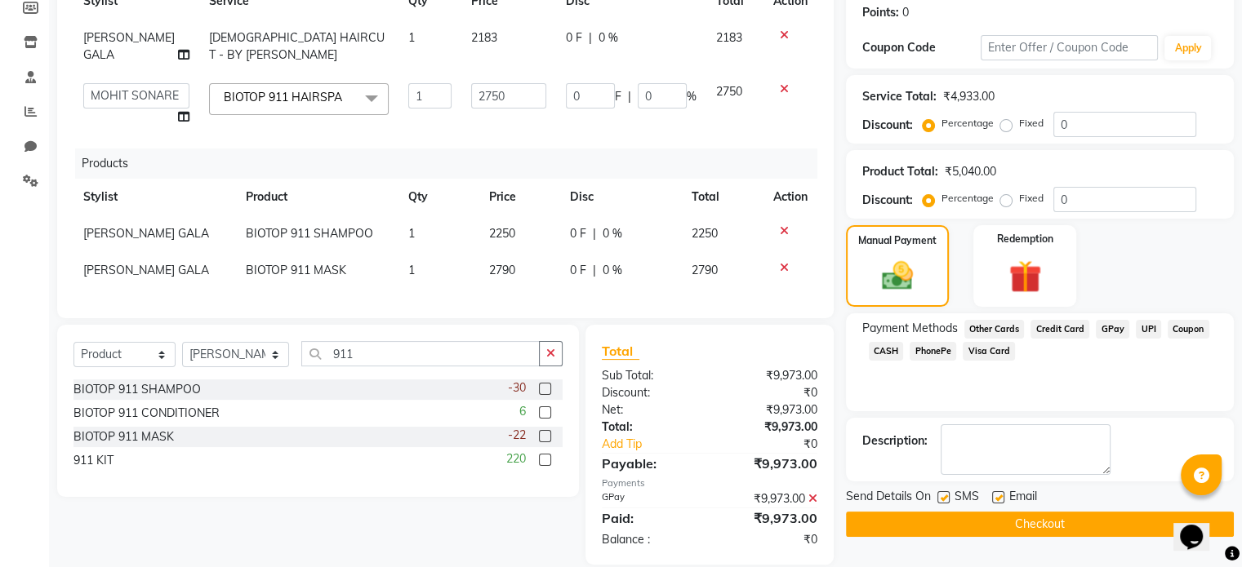
scroll to position [284, 0]
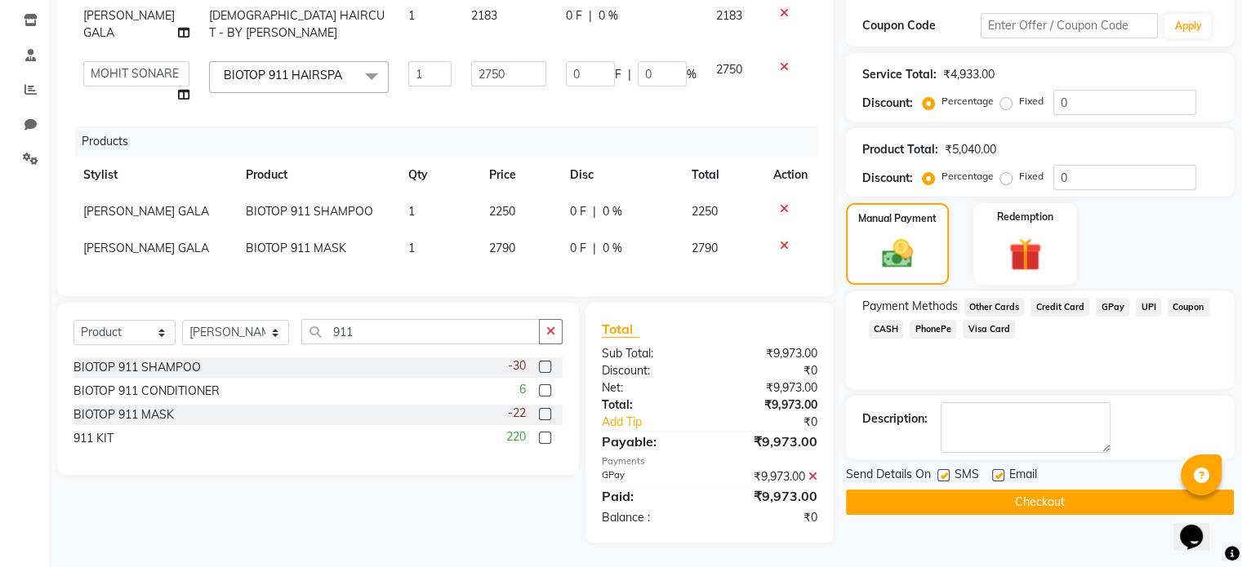
click at [1018, 496] on button "Checkout" at bounding box center [1040, 502] width 388 height 25
